Goal: Task Accomplishment & Management: Use online tool/utility

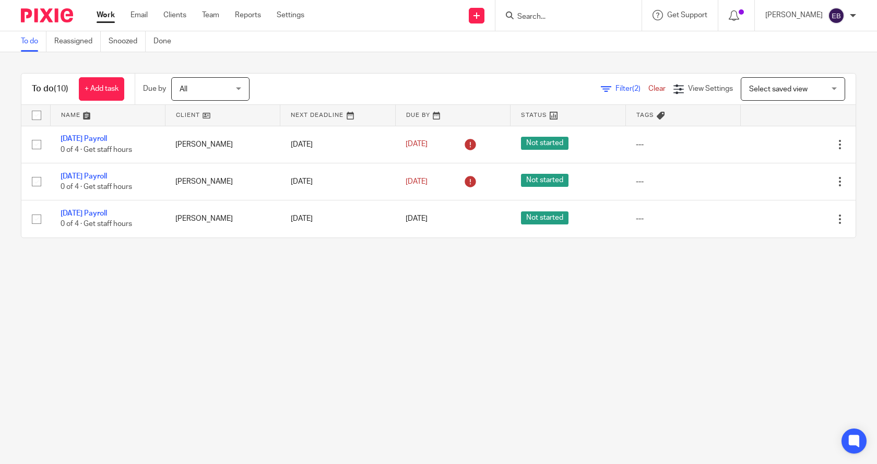
click at [601, 88] on icon at bounding box center [606, 89] width 10 height 10
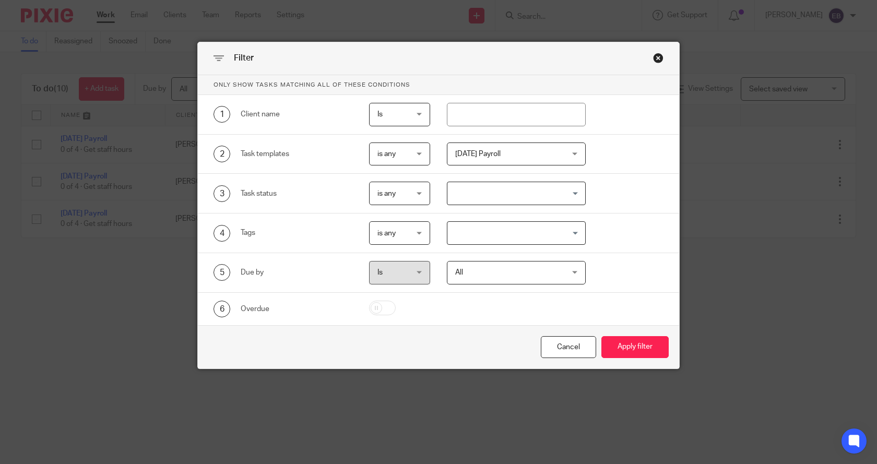
click at [498, 156] on span "[DATE] Payroll" at bounding box center [507, 154] width 104 height 22
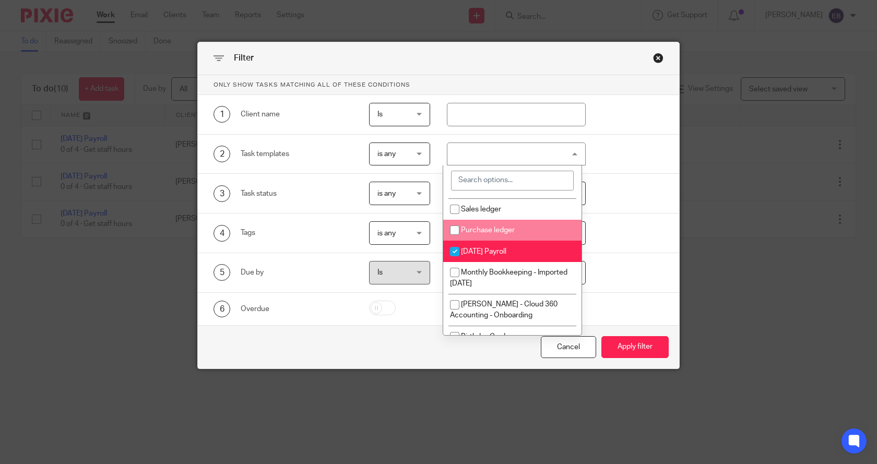
scroll to position [157, 0]
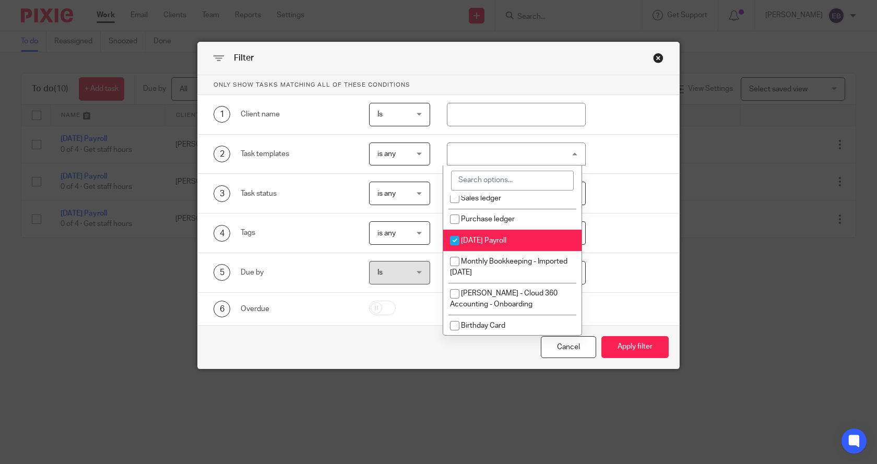
click at [454, 241] on input "checkbox" at bounding box center [455, 241] width 20 height 20
checkbox input "false"
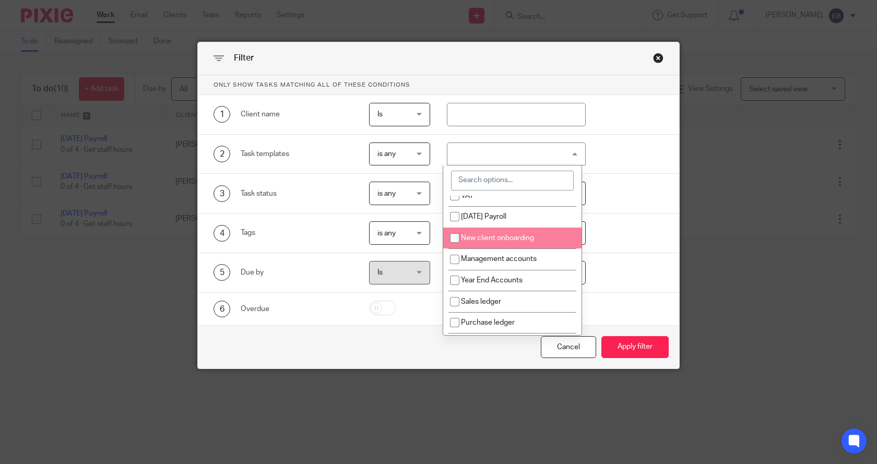
scroll to position [1, 0]
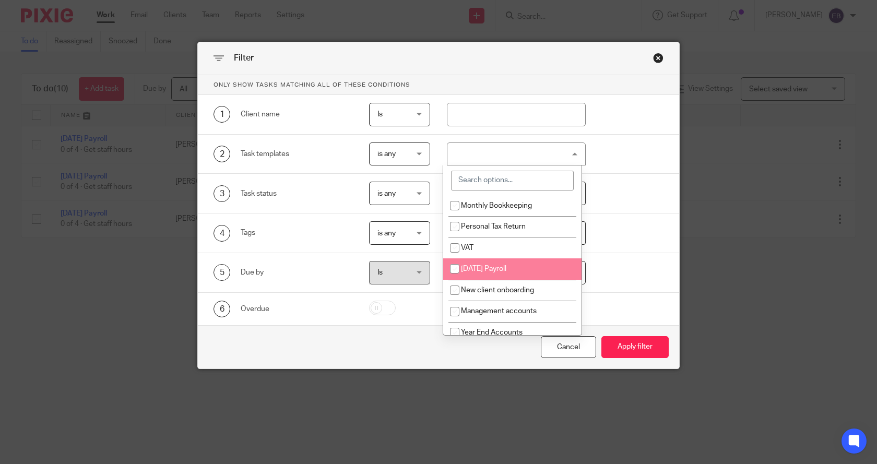
click at [457, 270] on input "checkbox" at bounding box center [455, 269] width 20 height 20
checkbox input "true"
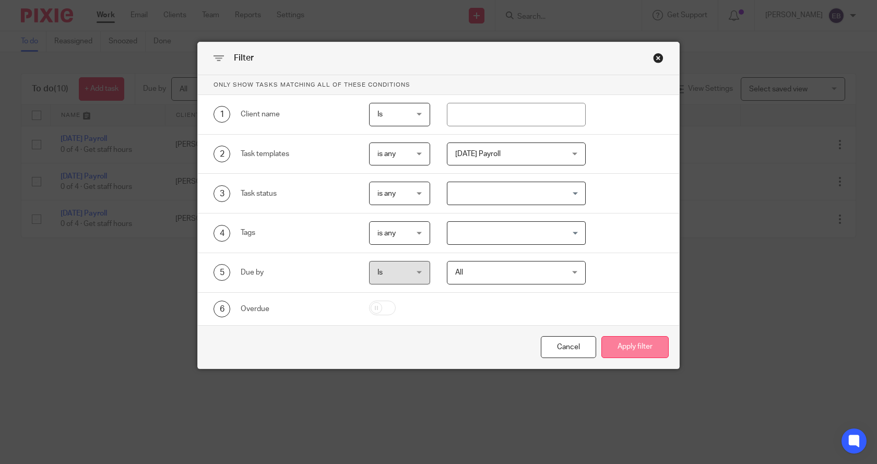
click at [628, 348] on button "Apply filter" at bounding box center [634, 347] width 67 height 22
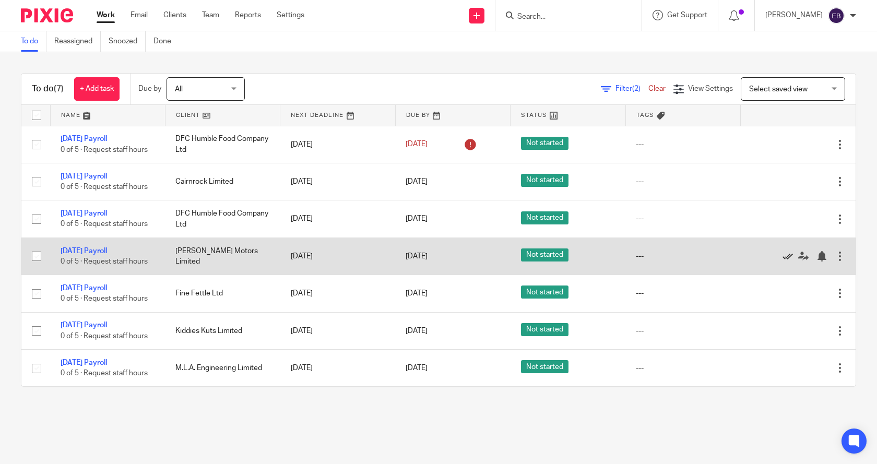
click at [782, 255] on icon at bounding box center [787, 256] width 10 height 10
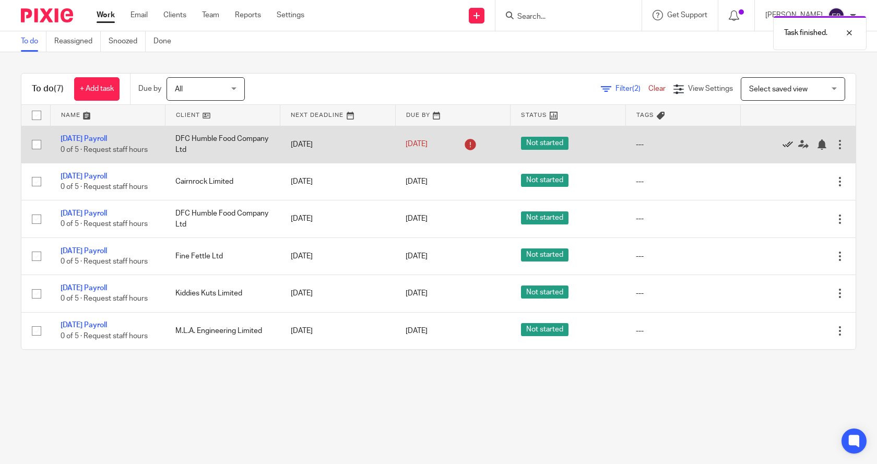
click at [782, 144] on icon at bounding box center [787, 144] width 10 height 10
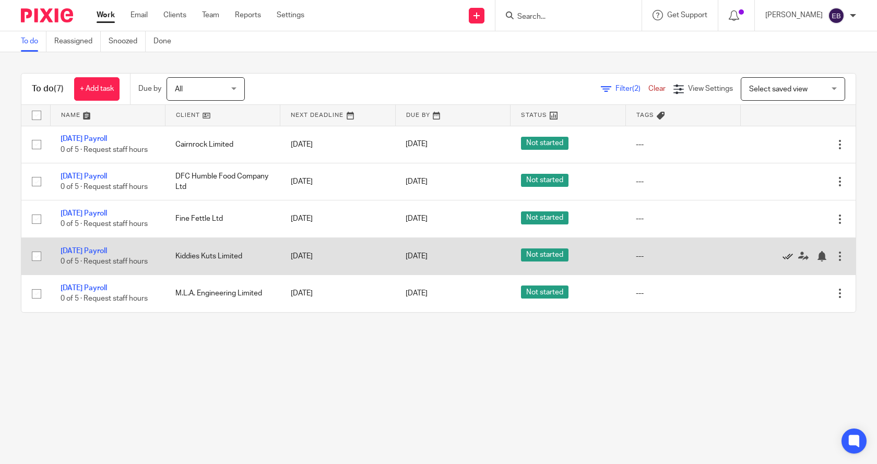
click at [782, 257] on icon at bounding box center [787, 256] width 10 height 10
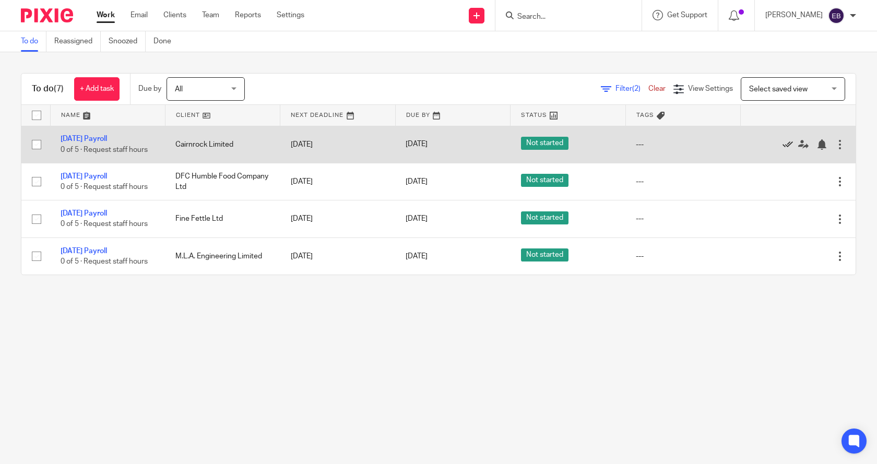
click at [782, 142] on icon at bounding box center [787, 144] width 10 height 10
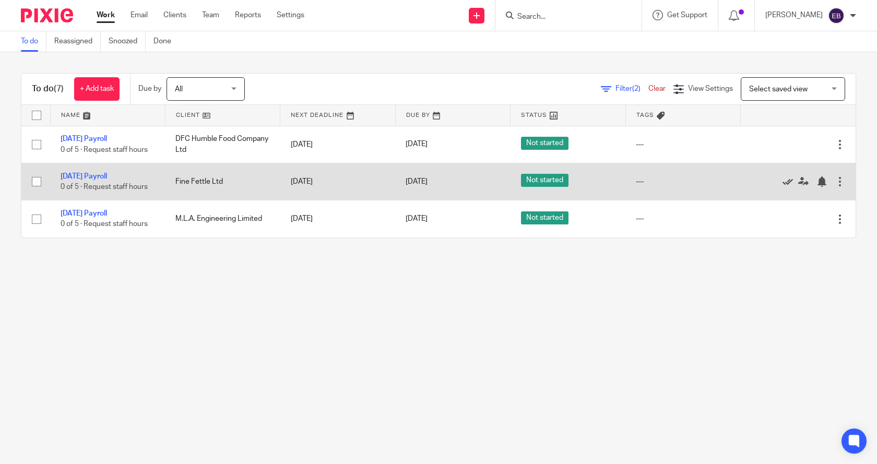
click at [782, 182] on icon at bounding box center [787, 181] width 10 height 10
